Goal: Navigation & Orientation: Find specific page/section

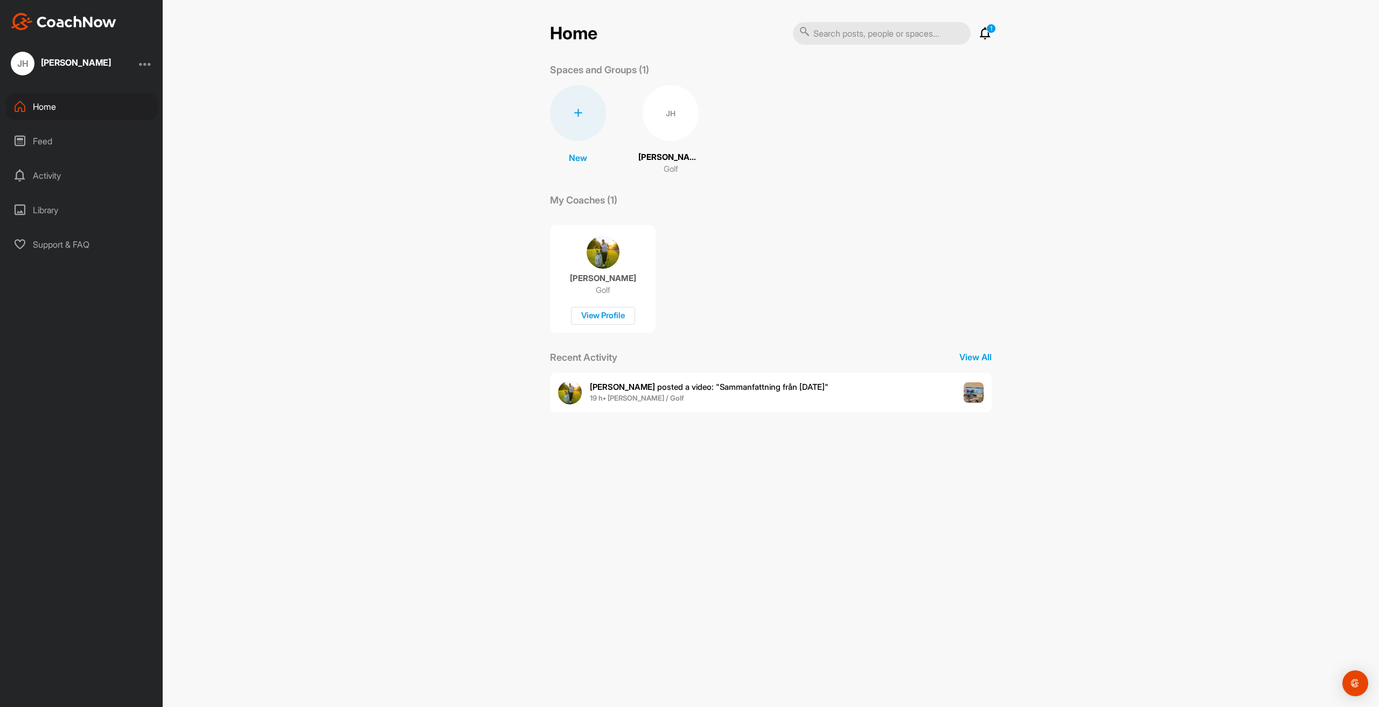
click at [617, 280] on p "[PERSON_NAME]" at bounding box center [603, 278] width 66 height 11
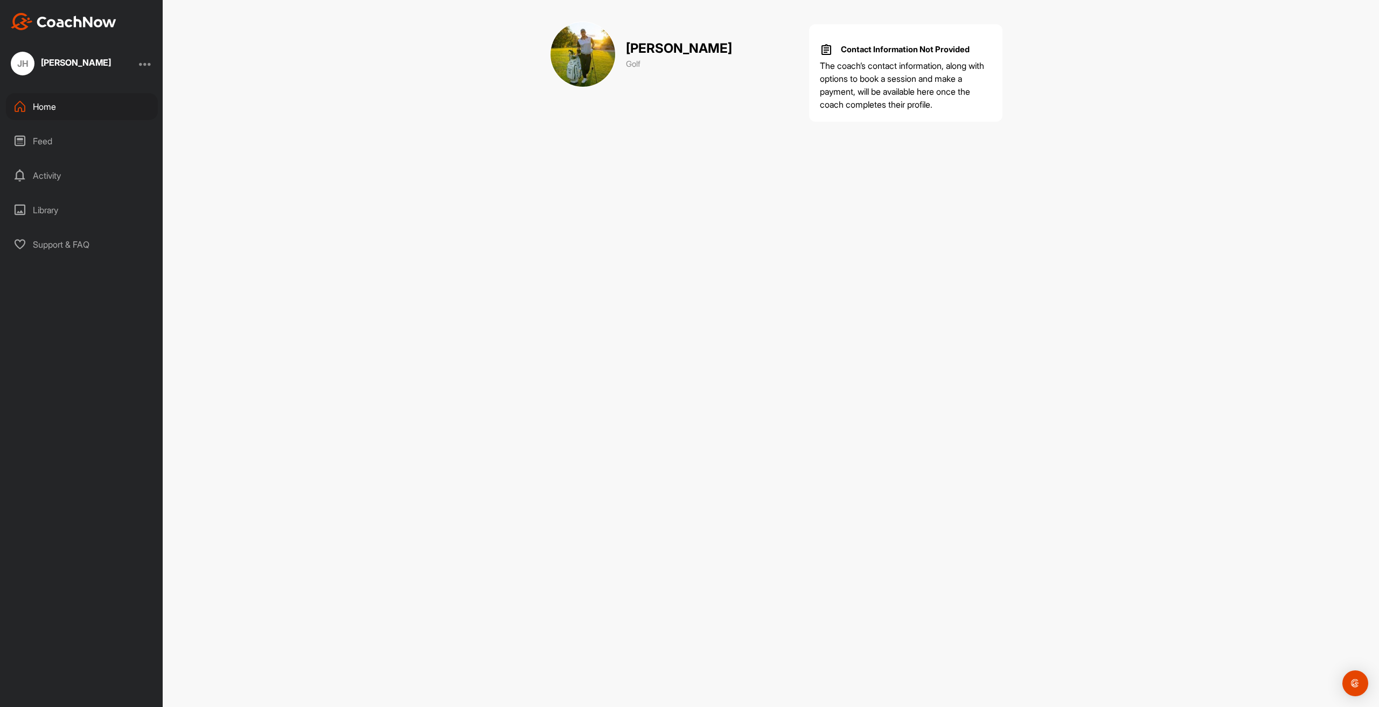
click at [46, 106] on div "Home" at bounding box center [82, 106] width 152 height 27
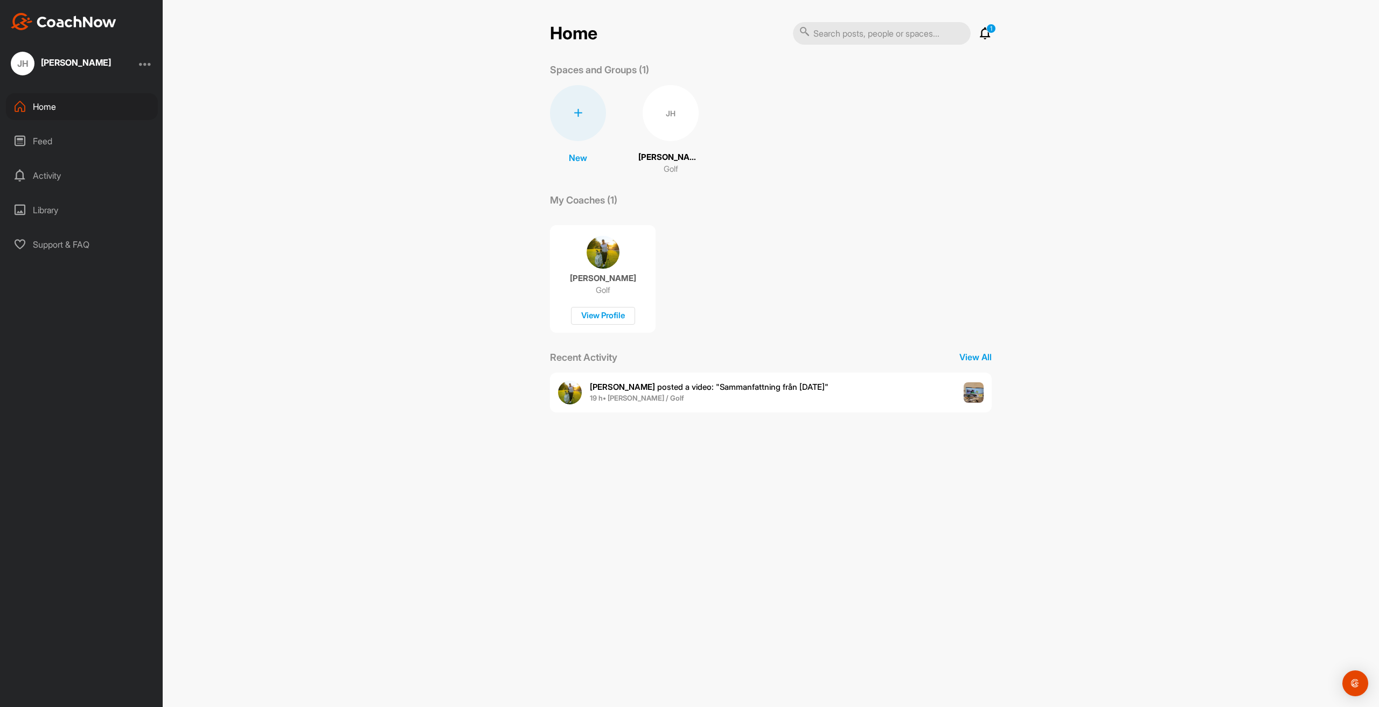
click at [677, 385] on span "[PERSON_NAME] a video : " Sammanfattning från [DATE] "" at bounding box center [709, 387] width 239 height 10
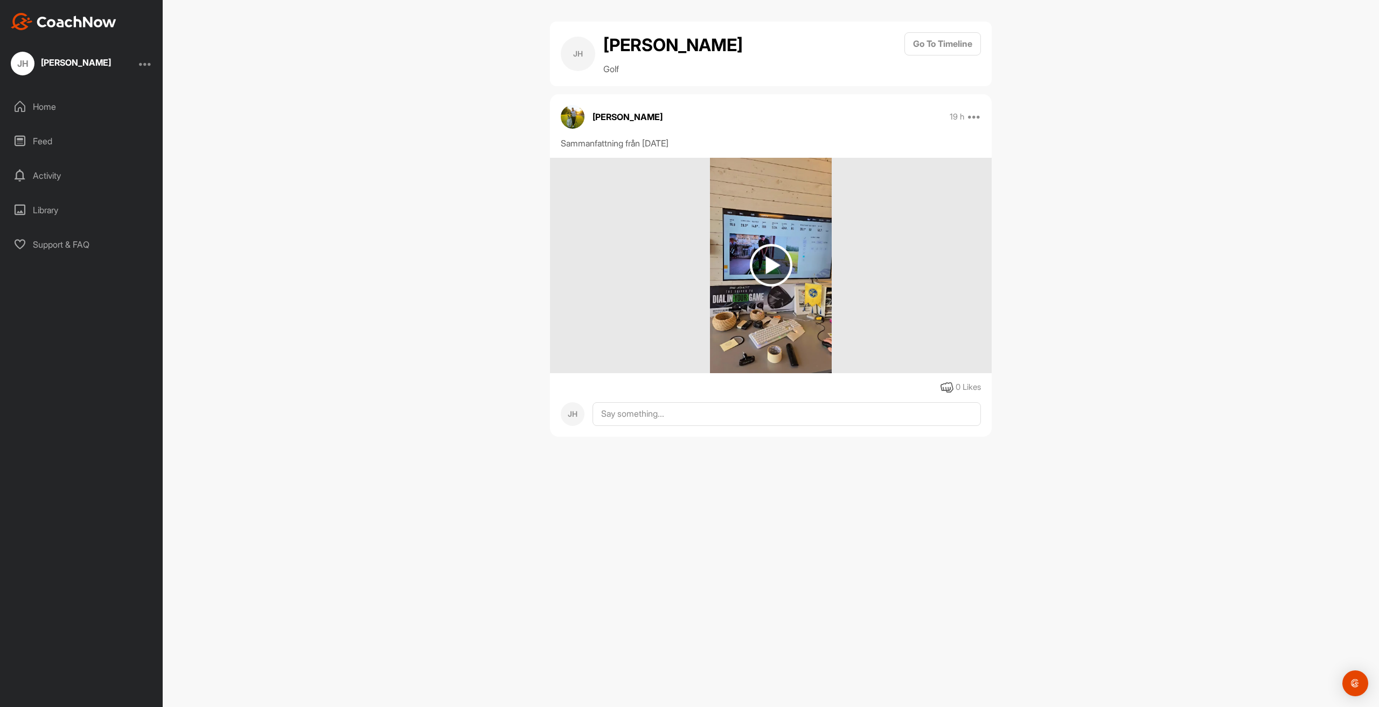
click at [774, 265] on img at bounding box center [771, 265] width 43 height 43
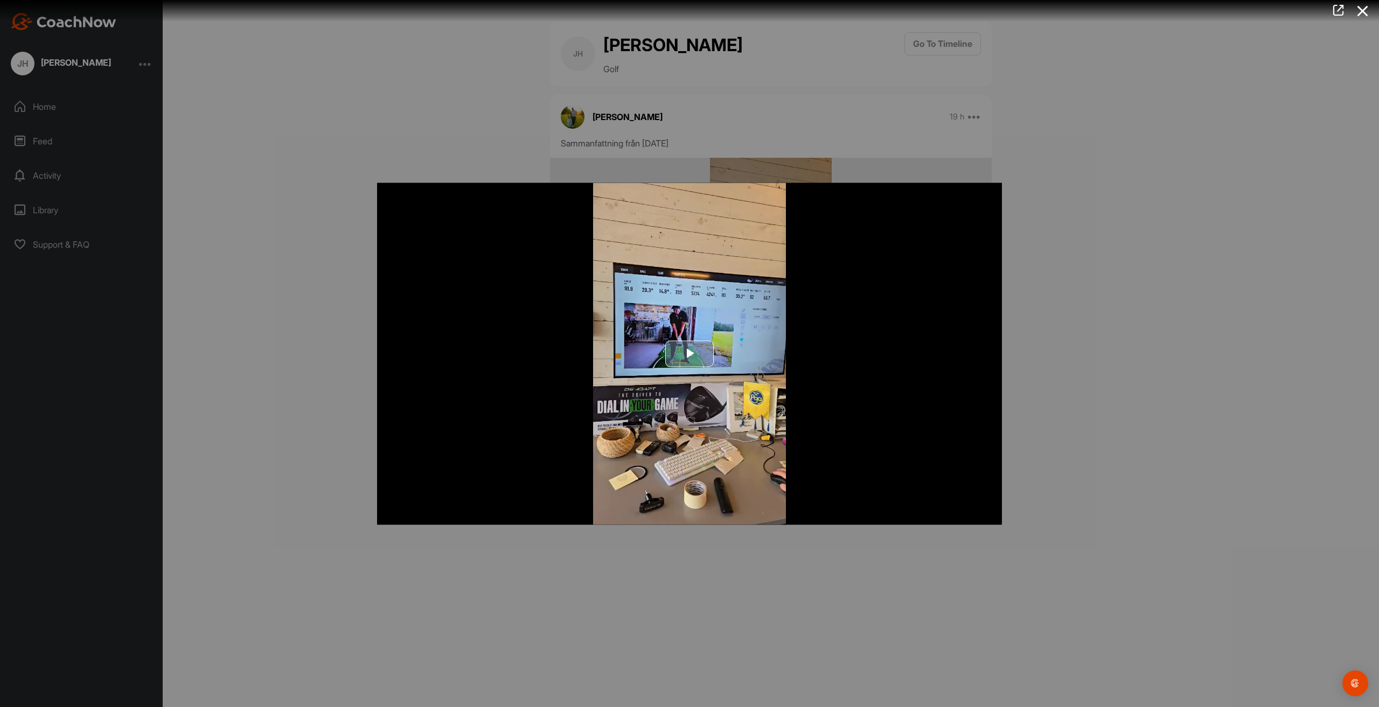
click at [689, 354] on span "Video Player" at bounding box center [689, 354] width 0 height 0
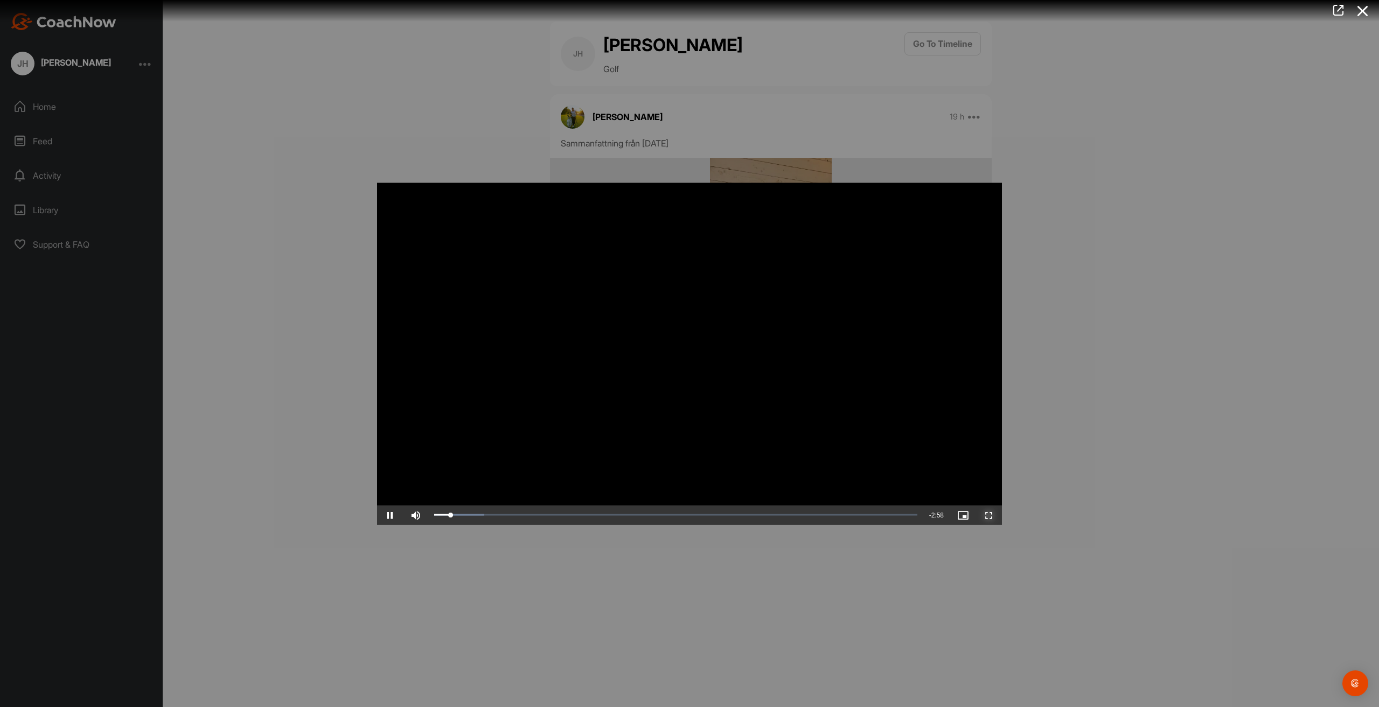
drag, startPoint x: 992, startPoint y: 515, endPoint x: 992, endPoint y: 562, distance: 46.9
click at [992, 515] on span "Video Player" at bounding box center [989, 515] width 26 height 0
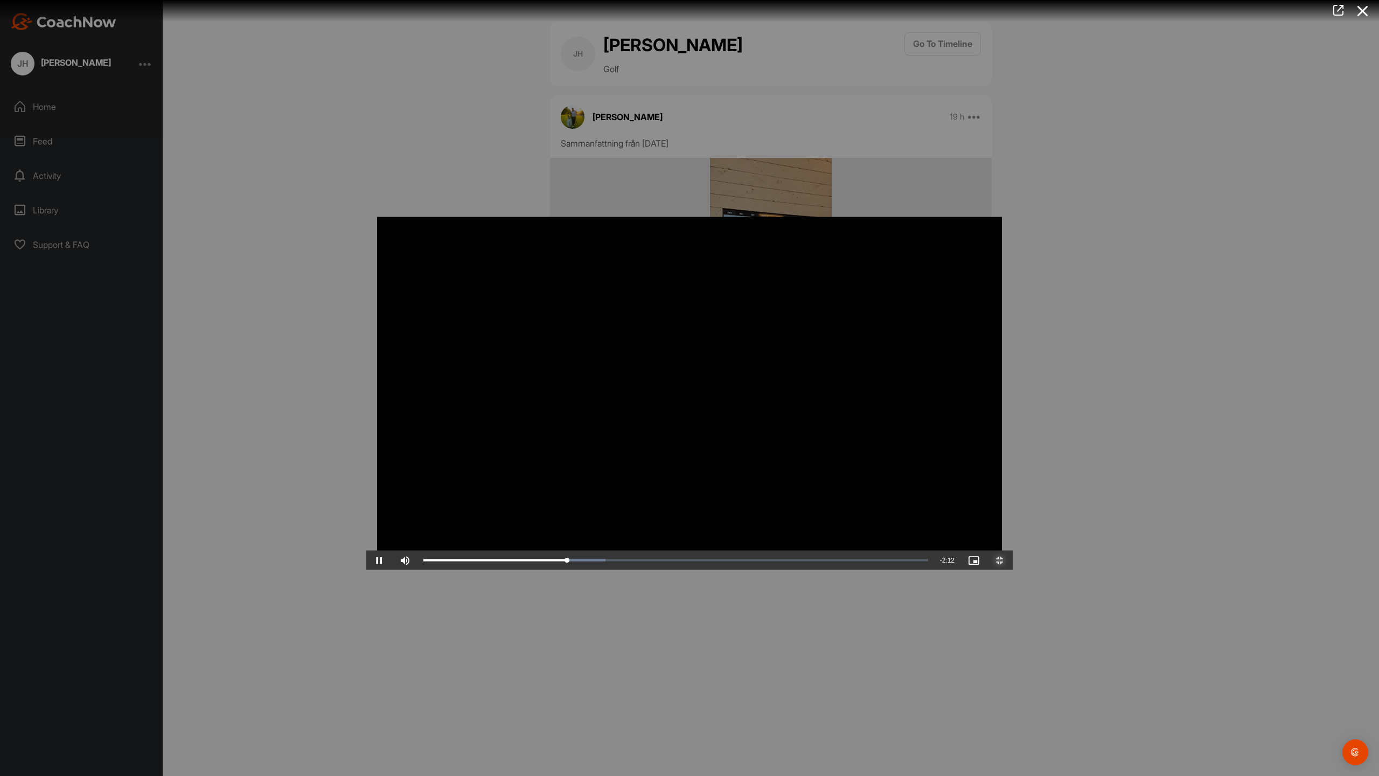
click at [1013, 560] on span "Video Player" at bounding box center [1000, 560] width 26 height 0
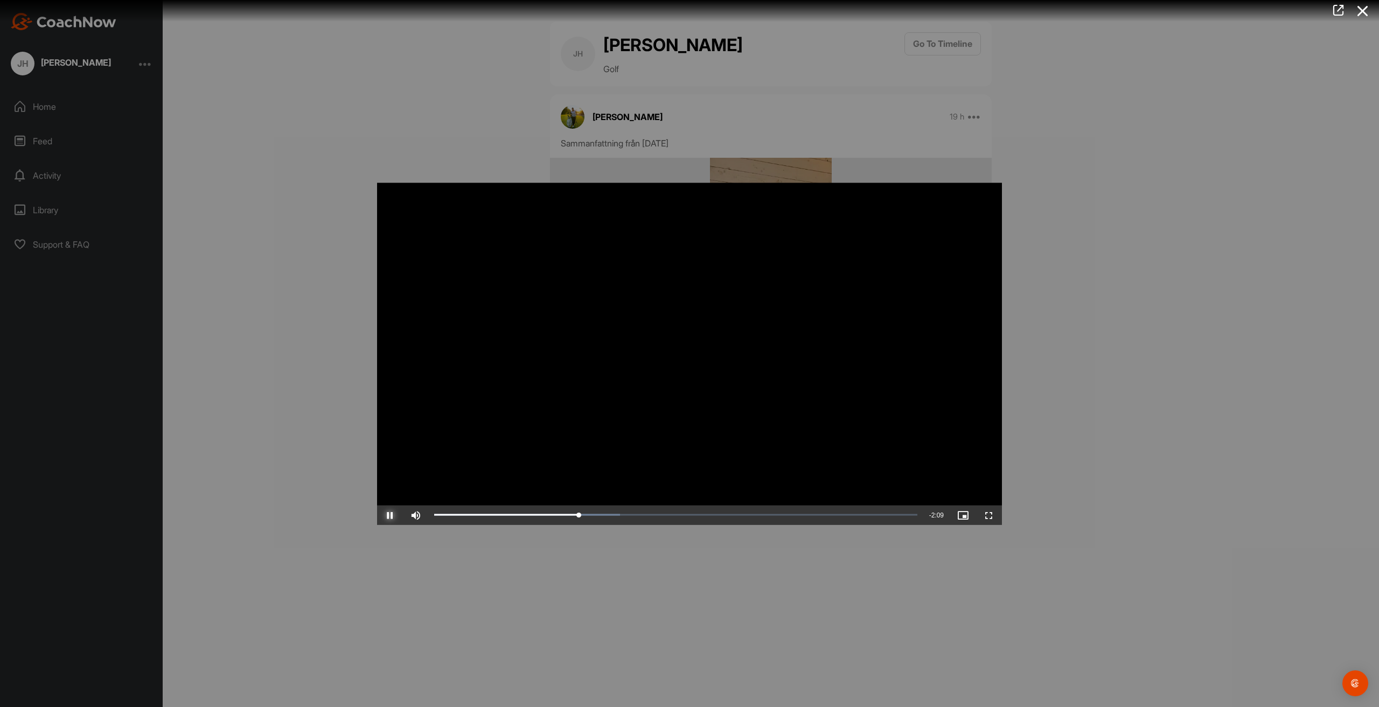
click at [393, 515] on span "Video Player" at bounding box center [390, 515] width 26 height 0
click at [1125, 375] on div at bounding box center [689, 353] width 1379 height 707
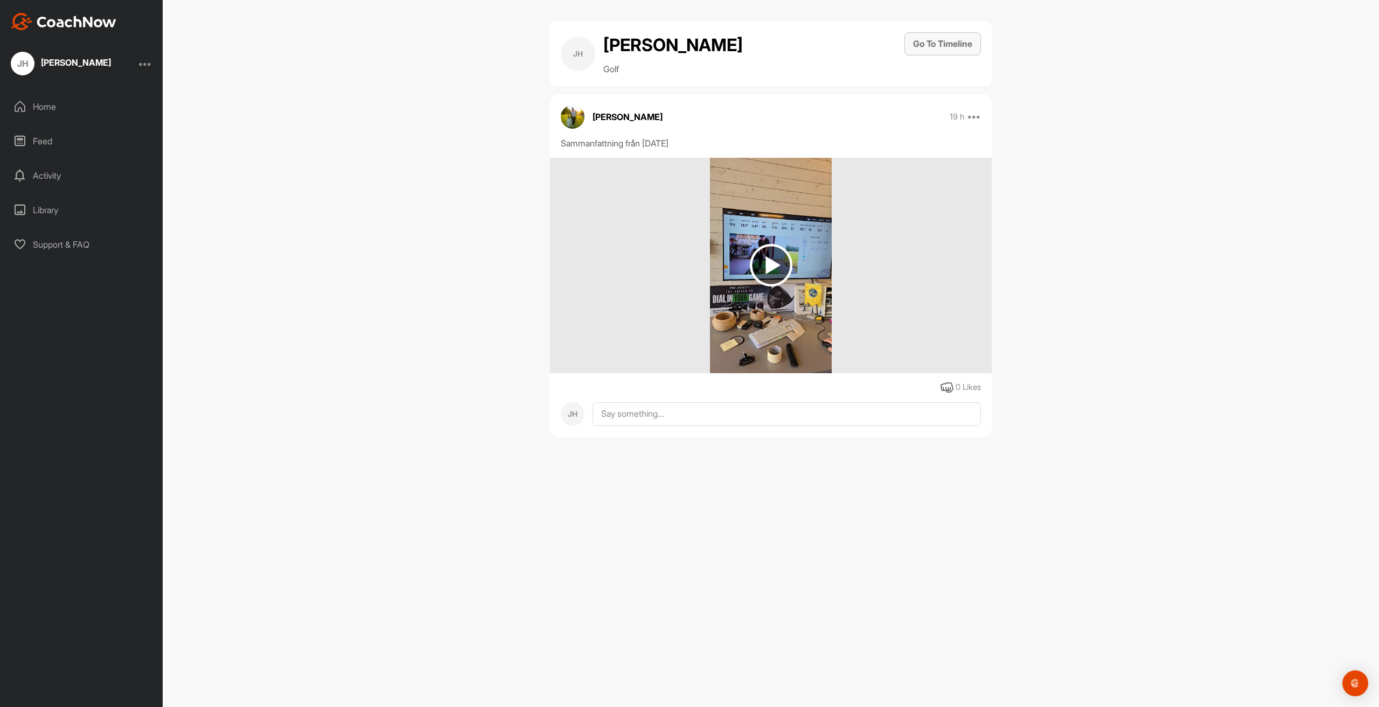
click at [952, 36] on button "Go To Timeline" at bounding box center [942, 43] width 76 height 23
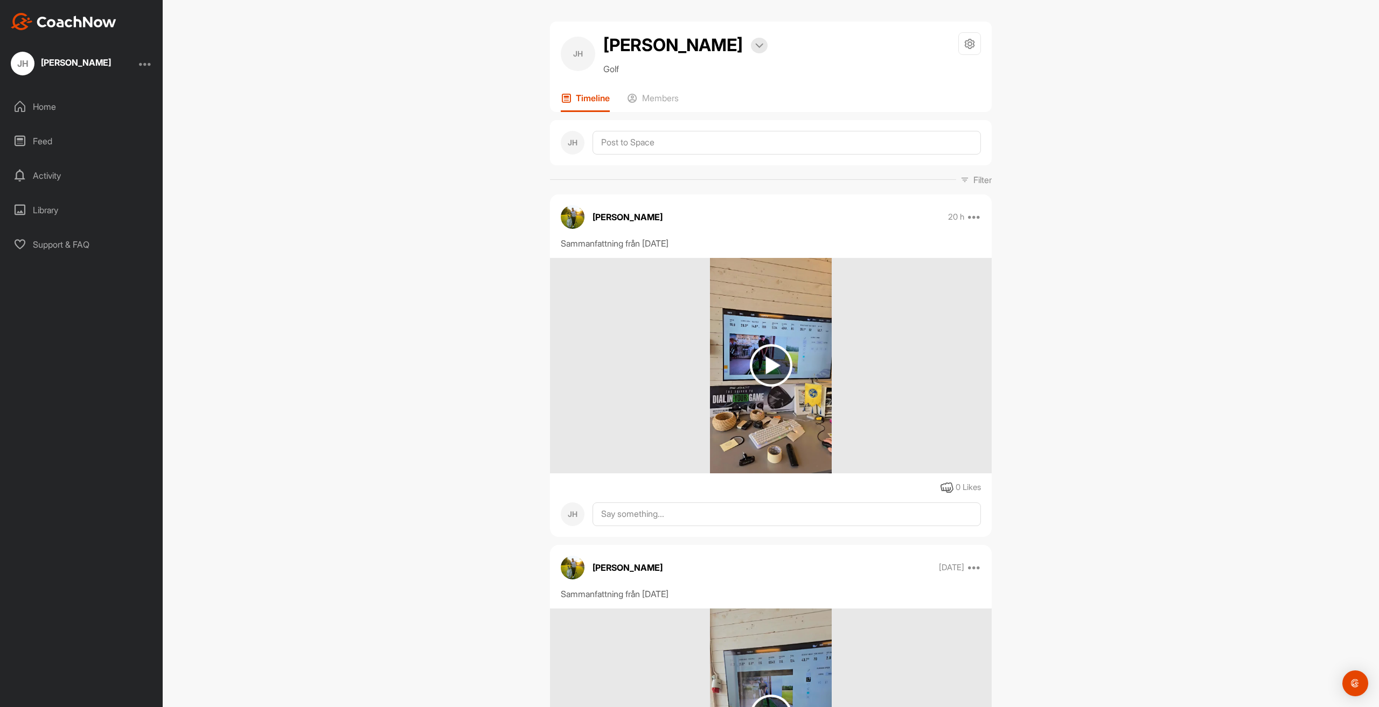
click at [1125, 142] on div "[PERSON_NAME] Bookings Golf Space Settings Your Notifications Leave Space Timel…" at bounding box center [771, 353] width 1216 height 707
click at [58, 205] on div "Library" at bounding box center [82, 210] width 152 height 27
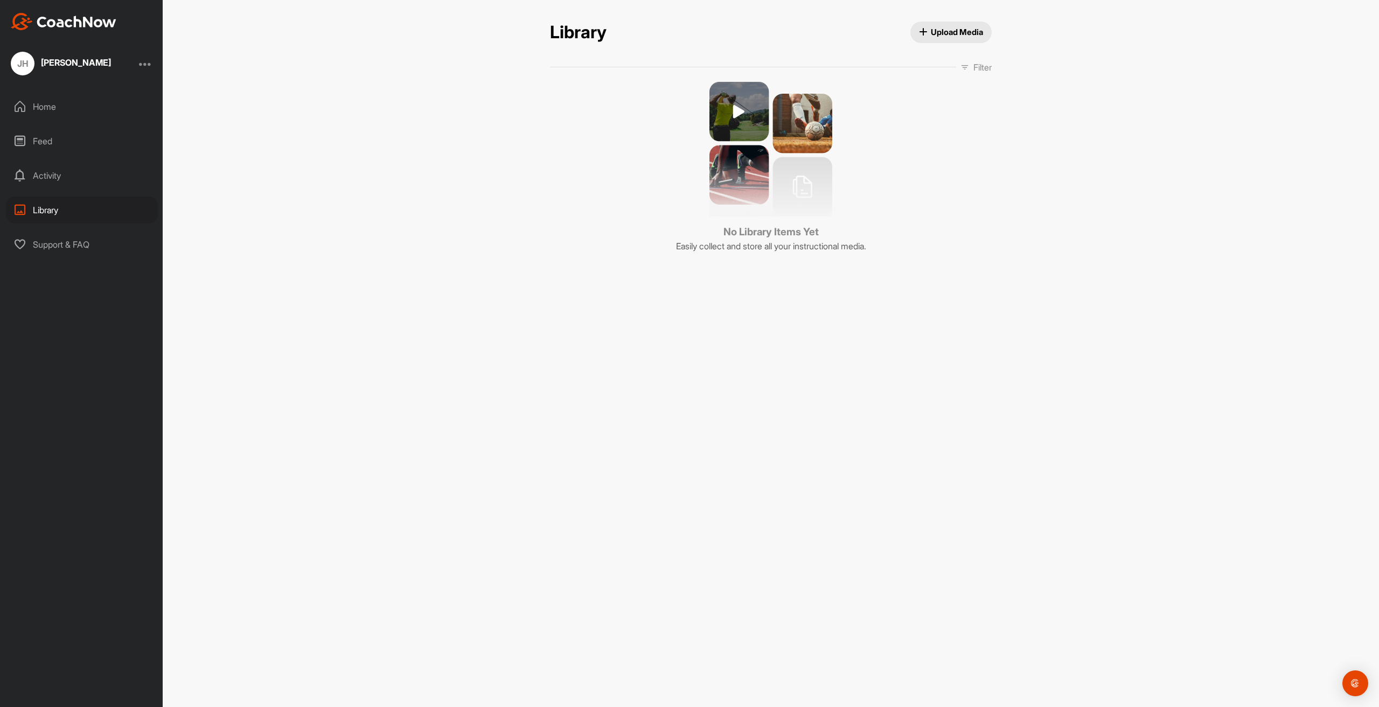
click at [52, 147] on div "Feed" at bounding box center [82, 141] width 152 height 27
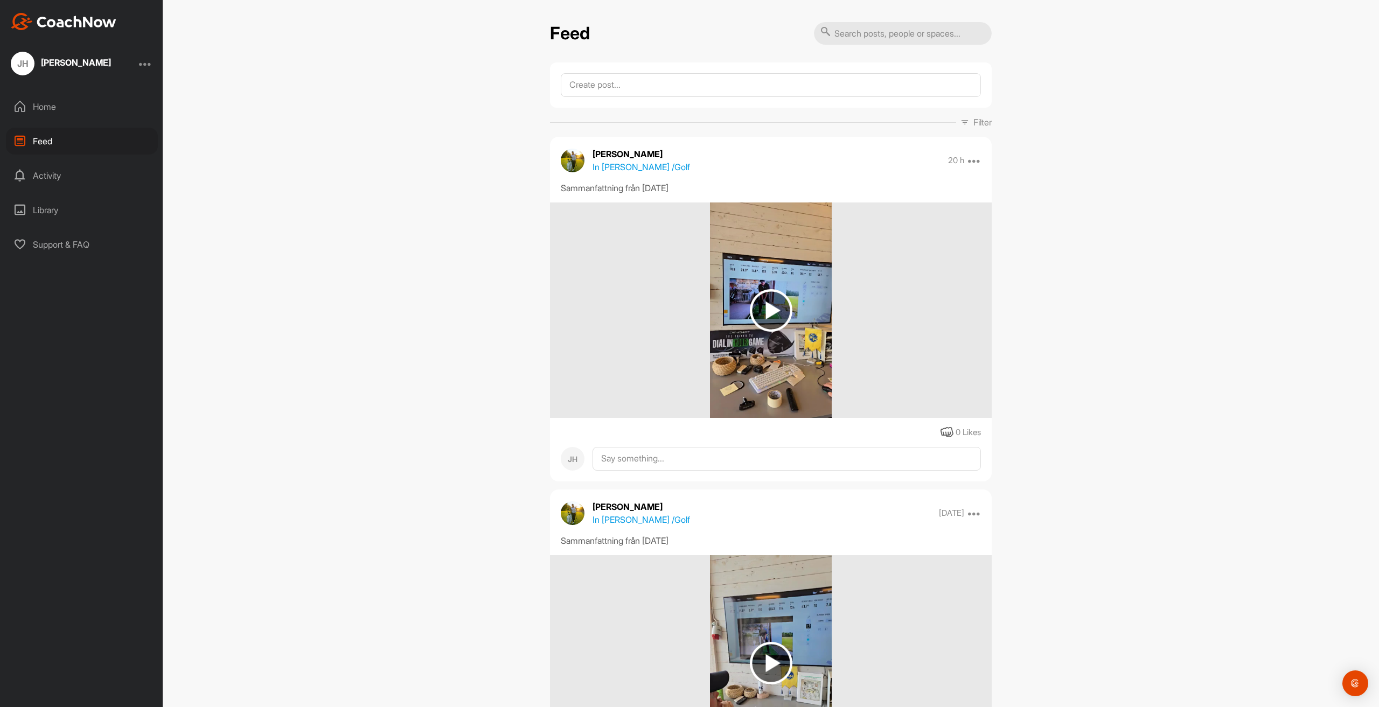
click at [578, 158] on img at bounding box center [573, 161] width 24 height 24
click at [112, 99] on div "Home" at bounding box center [82, 106] width 152 height 27
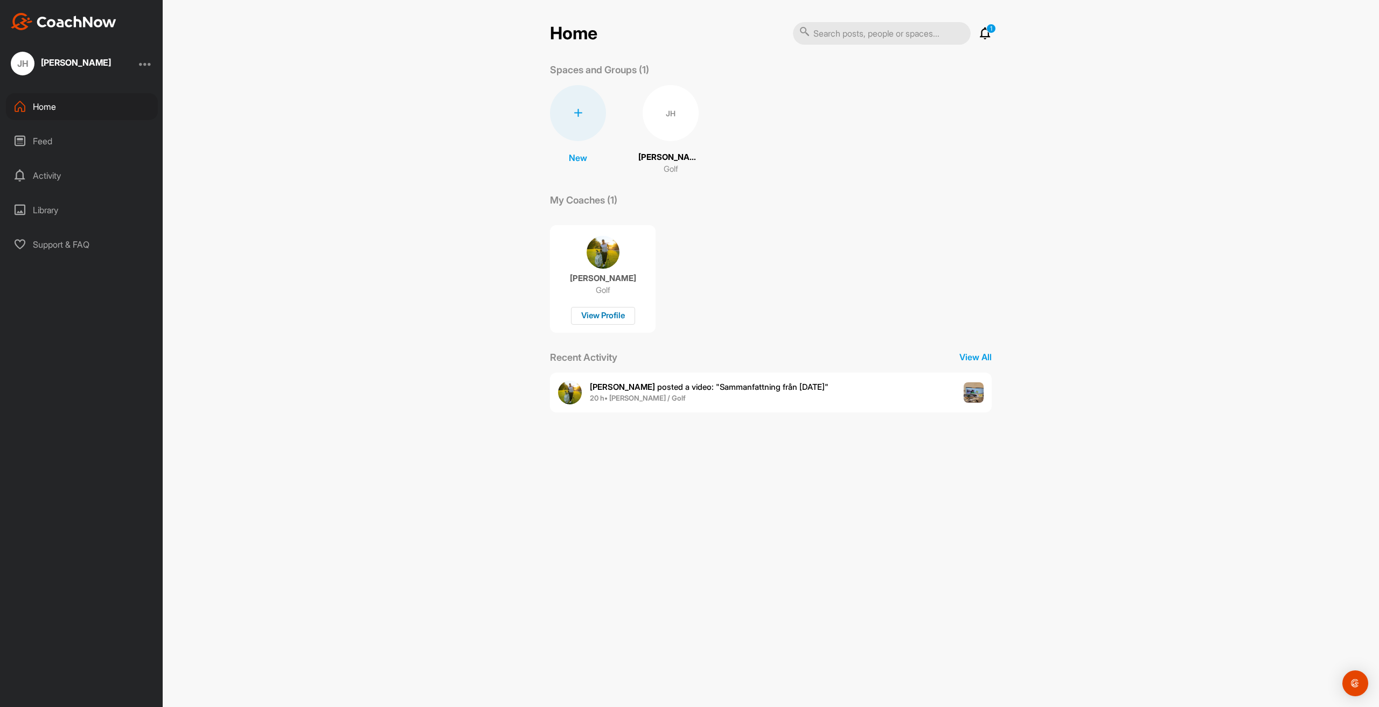
click at [589, 316] on div "View Profile" at bounding box center [603, 316] width 64 height 18
